Goal: Information Seeking & Learning: Learn about a topic

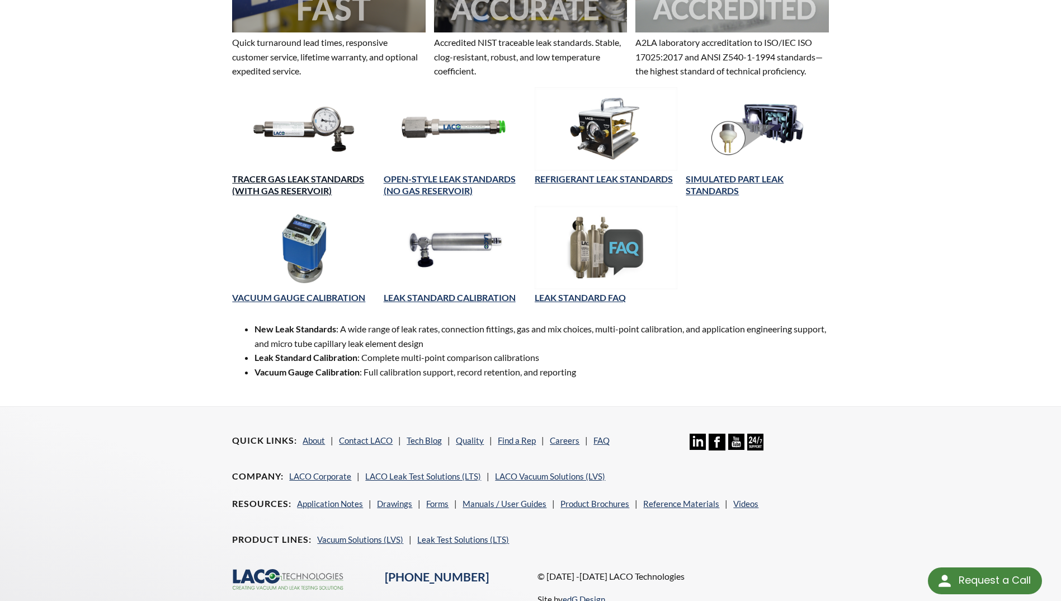
scroll to position [417, 0]
click at [329, 505] on link "Application Notes" at bounding box center [330, 504] width 66 height 10
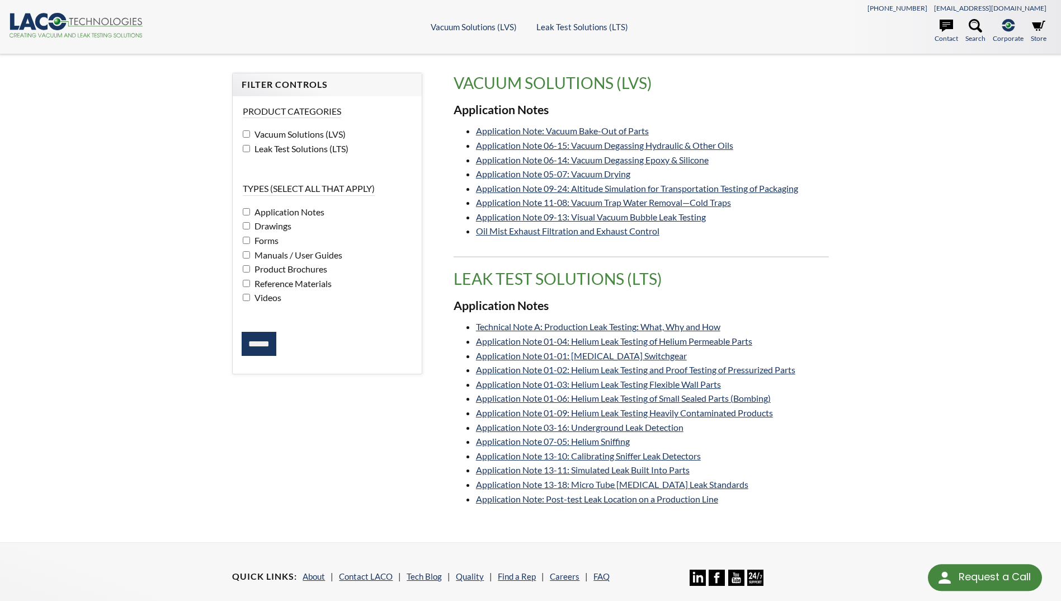
select select "Language Translate Widget"
click at [554, 340] on link "Application Note 01-04: Helium Leak Testing of Helium Permeable Parts" at bounding box center [614, 341] width 276 height 11
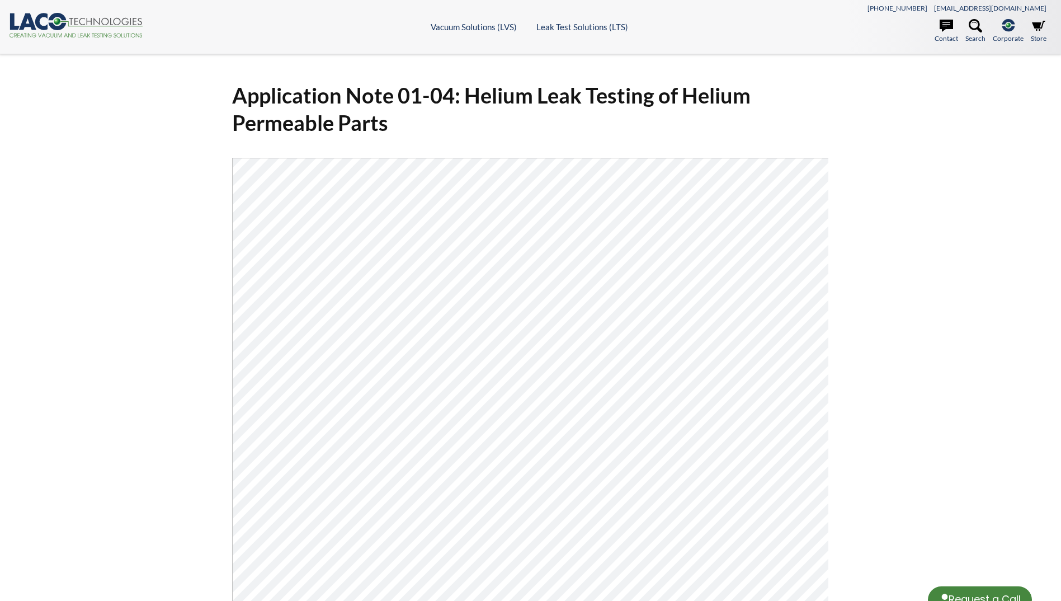
select select "Language Translate Widget"
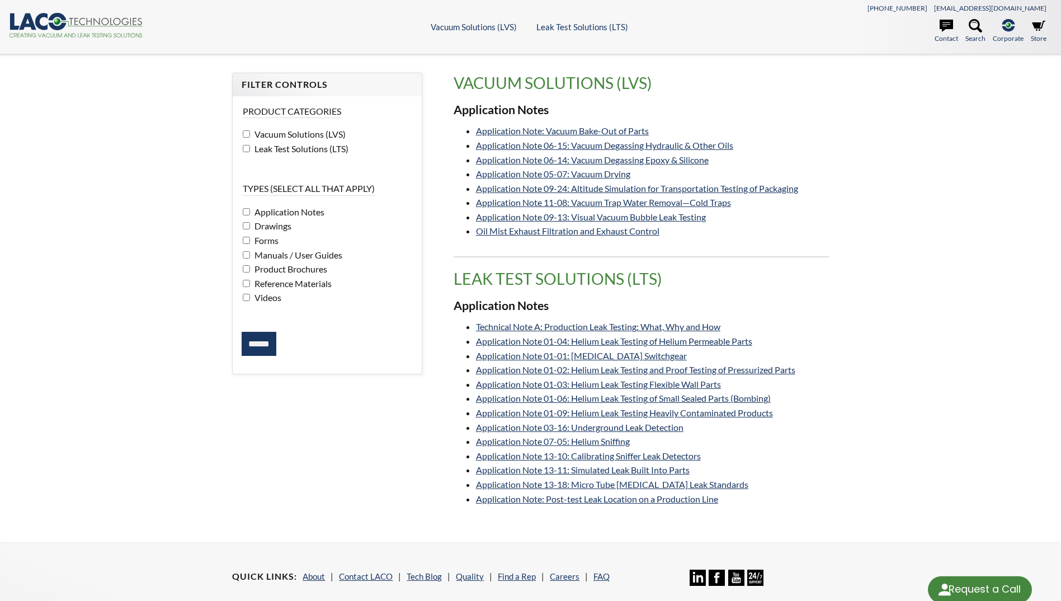
select select "Language Translate Widget"
click at [516, 336] on link "Application Note 01-04: Helium Leak Testing of Helium Permeable Parts" at bounding box center [614, 341] width 276 height 11
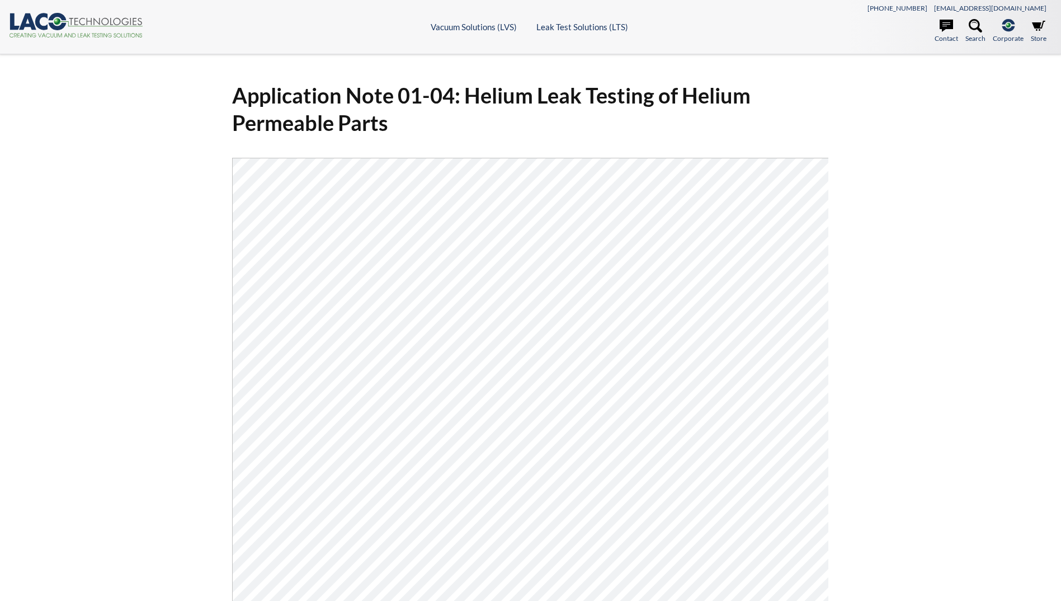
select select "Language Translate Widget"
drag, startPoint x: 158, startPoint y: 105, endPoint x: 144, endPoint y: 281, distance: 176.8
click at [144, 281] on div "Application Note 01-04: Helium Leak Testing of Helium Permeable Parts Click Her…" at bounding box center [530, 424] width 1061 height 741
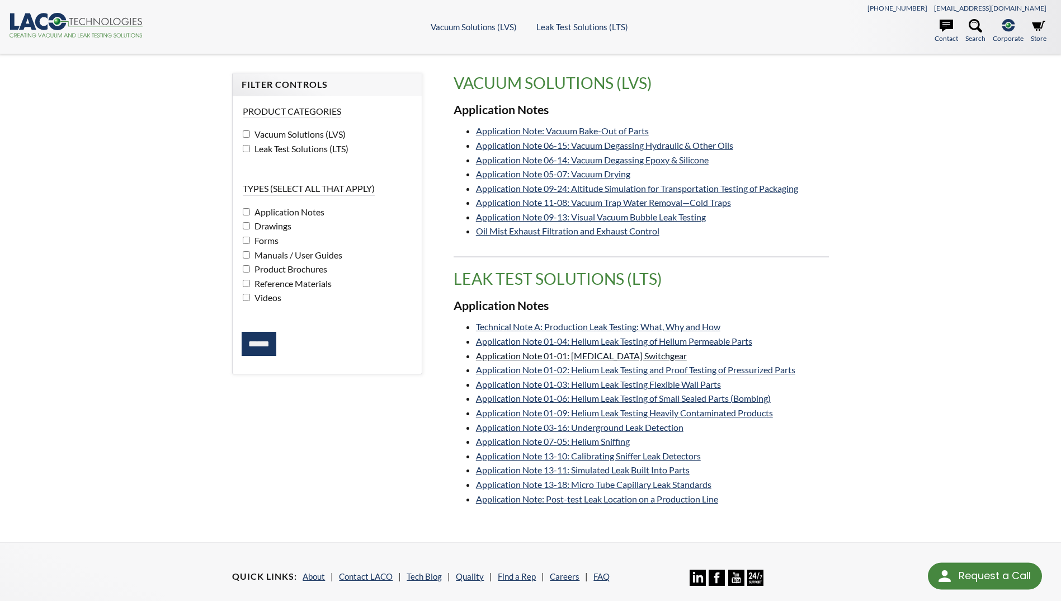
select select "Language Translate Widget"
click at [651, 387] on link "Application Note 01-03: Helium Leak Testing Flexible Wall Parts" at bounding box center [598, 384] width 245 height 11
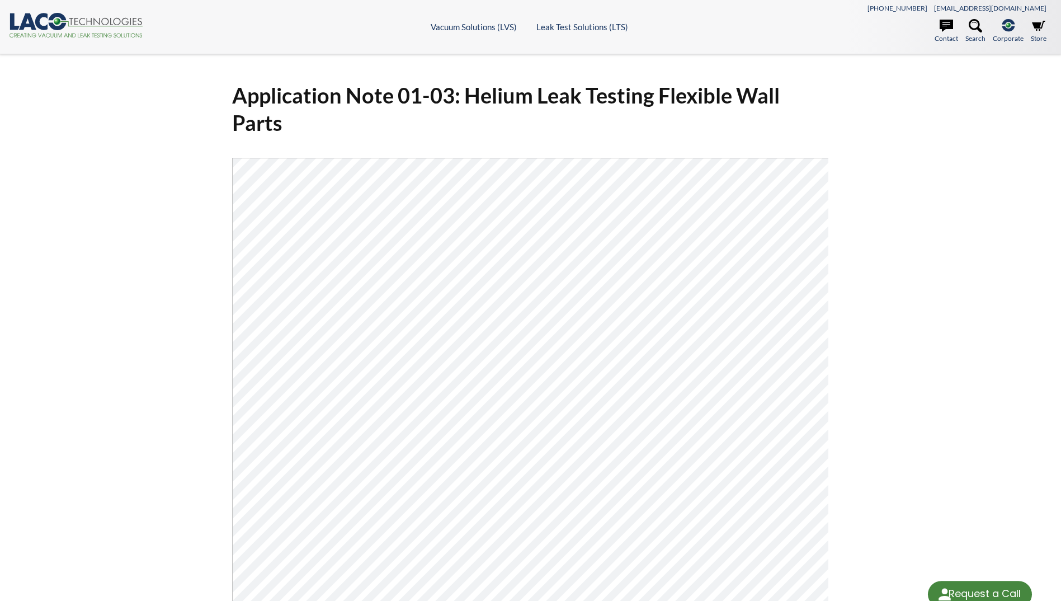
select select "Language Translate Widget"
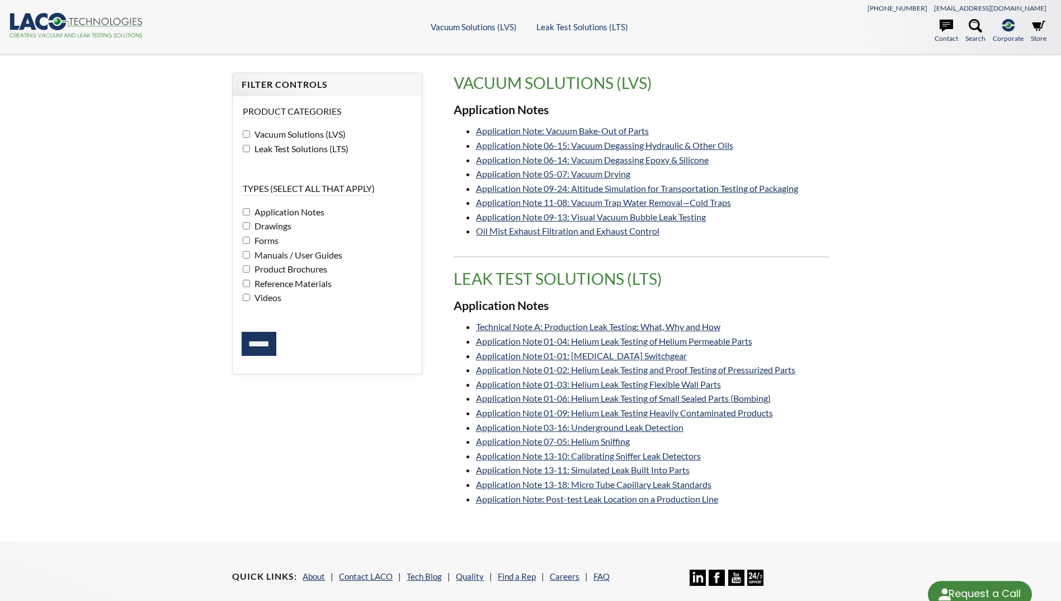
select select "Language Translate Widget"
click at [638, 325] on link "Technical Note A: Production Leak Testing: What, Why and How" at bounding box center [598, 326] width 244 height 11
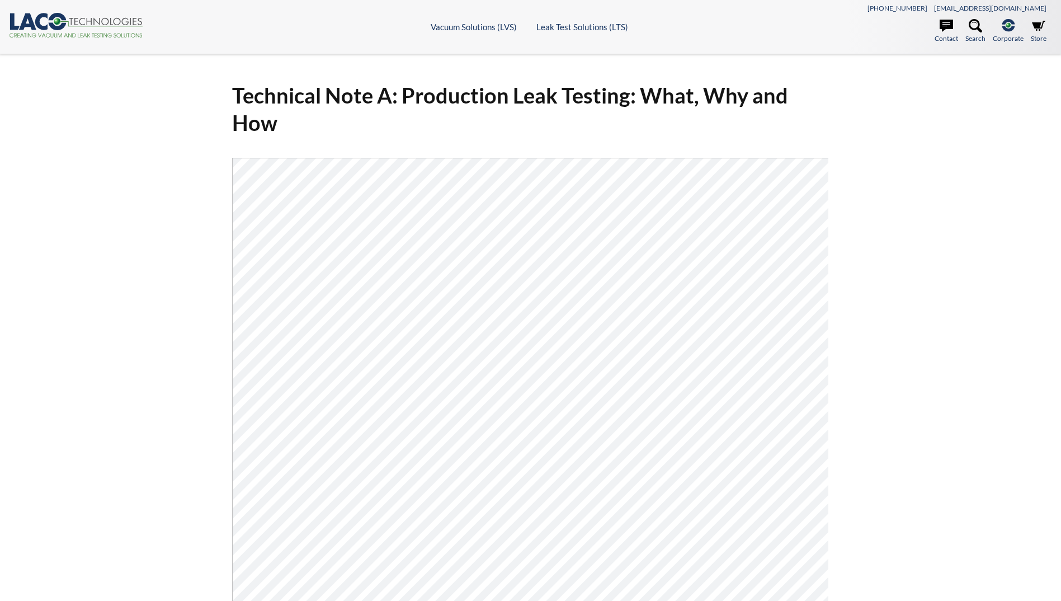
select select "Language Translate Widget"
